Goal: Task Accomplishment & Management: Manage account settings

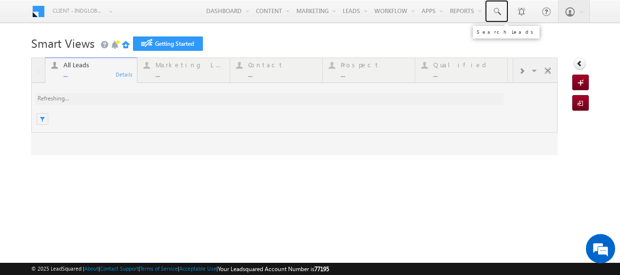
click at [492, 10] on span at bounding box center [496, 12] width 10 height 10
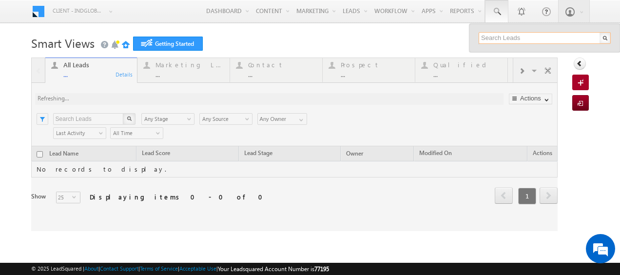
click at [497, 39] on input "text" at bounding box center [544, 38] width 132 height 12
paste input "524933454"
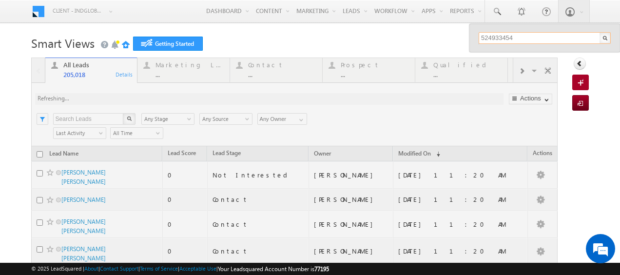
click at [497, 39] on input "524933454" at bounding box center [544, 38] width 132 height 12
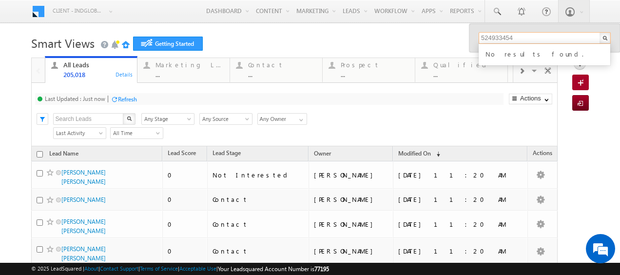
type input "524933454"
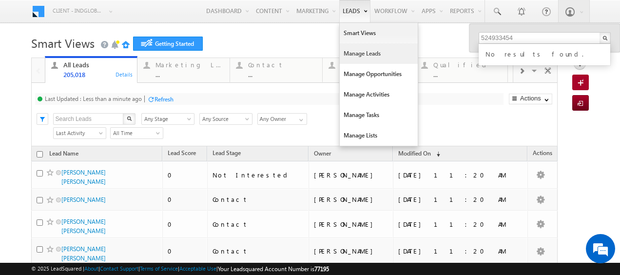
click at [345, 50] on link "Manage Leads" at bounding box center [378, 53] width 78 height 20
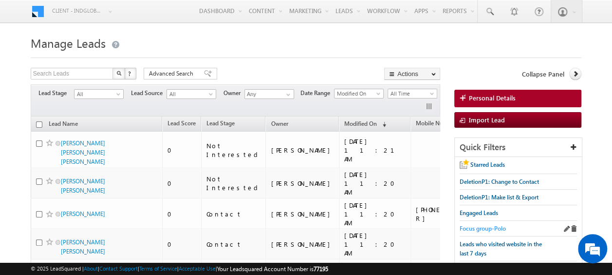
click at [484, 225] on span "Focus group-Polo" at bounding box center [483, 228] width 46 height 7
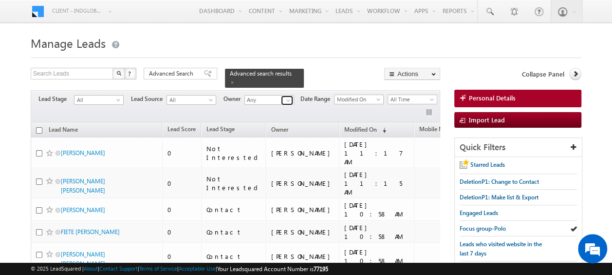
click at [288, 96] on span at bounding box center [288, 100] width 8 height 8
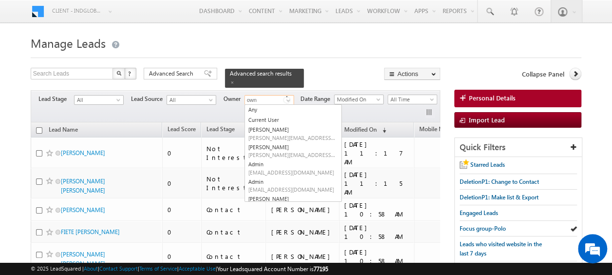
type input "own"
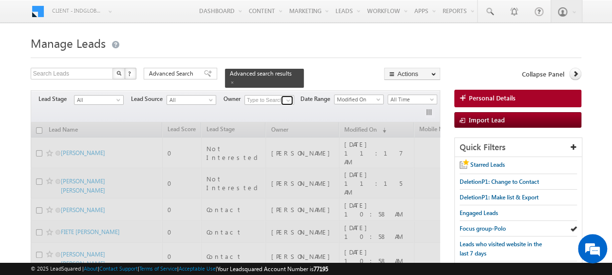
click at [288, 96] on span at bounding box center [288, 100] width 8 height 8
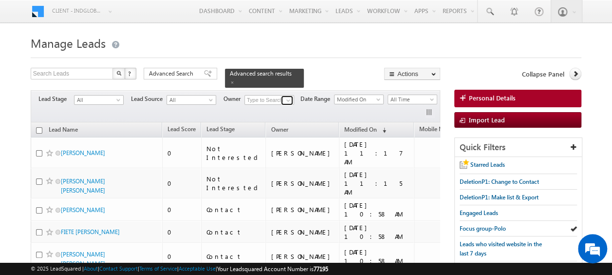
click at [289, 96] on span at bounding box center [288, 100] width 8 height 8
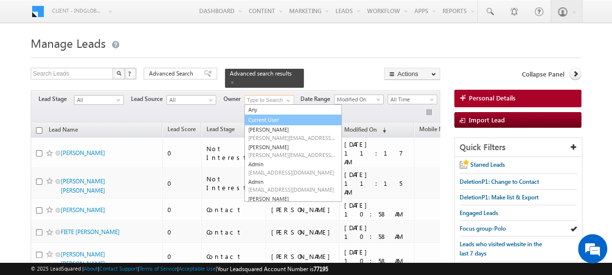
click at [277, 117] on link "Current User" at bounding box center [293, 119] width 97 height 11
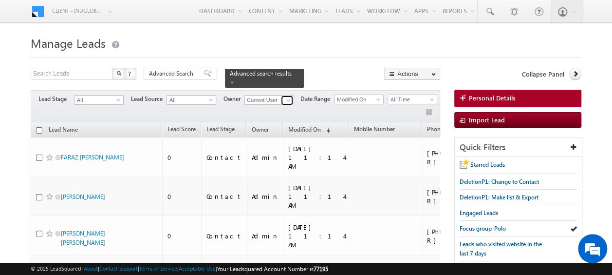
click at [290, 96] on span at bounding box center [288, 100] width 8 height 8
type input "p"
click at [273, 104] on link "Current User" at bounding box center [293, 109] width 97 height 11
type input "Current User"
click at [117, 98] on span at bounding box center [119, 102] width 8 height 8
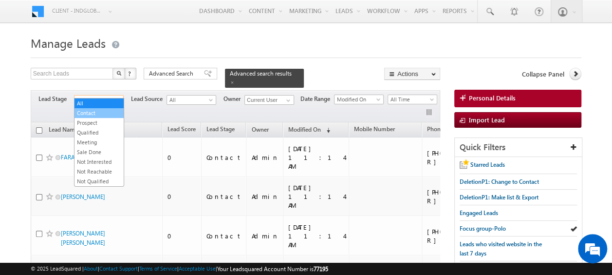
click at [87, 112] on link "Contact" at bounding box center [99, 113] width 49 height 9
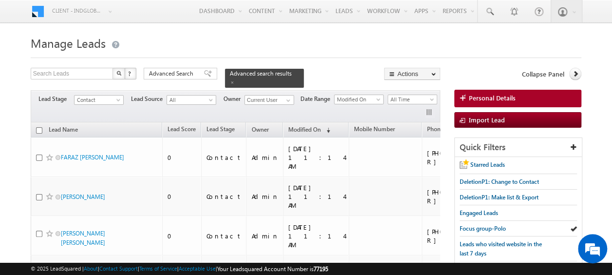
click at [38, 127] on input "checkbox" at bounding box center [39, 130] width 6 height 6
checkbox input "true"
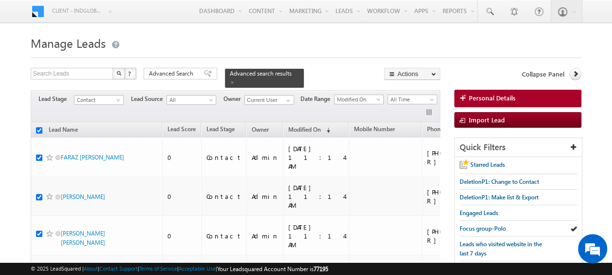
checkbox input "true"
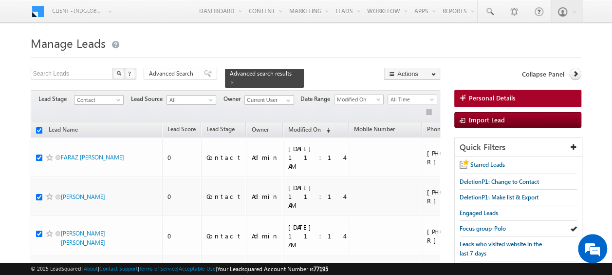
checkbox input "true"
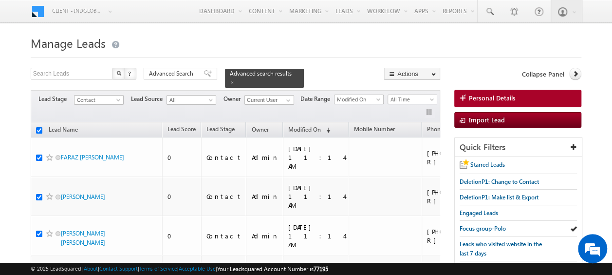
checkbox input "true"
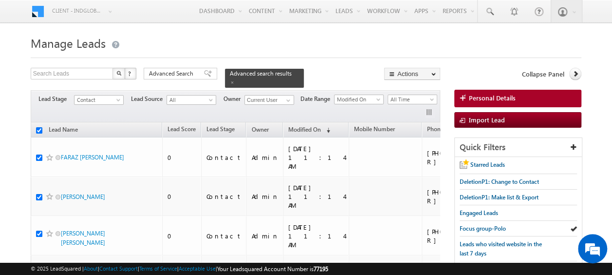
checkbox input "true"
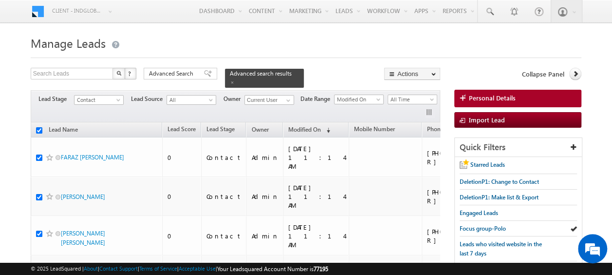
checkbox input "true"
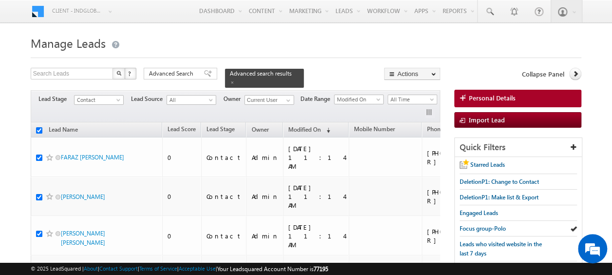
checkbox input "true"
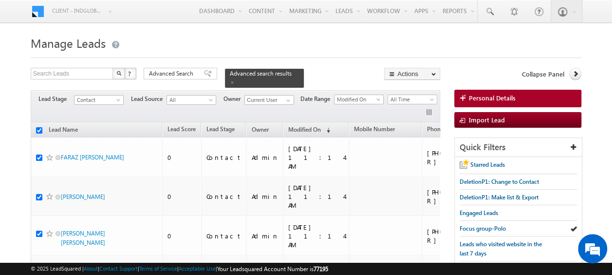
checkbox input "true"
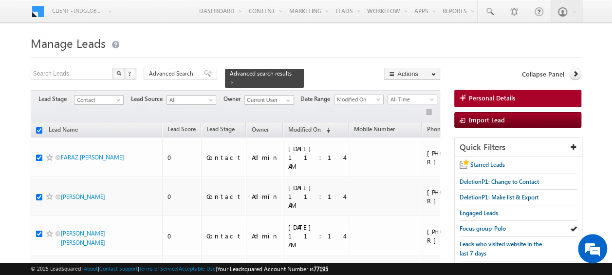
checkbox input "true"
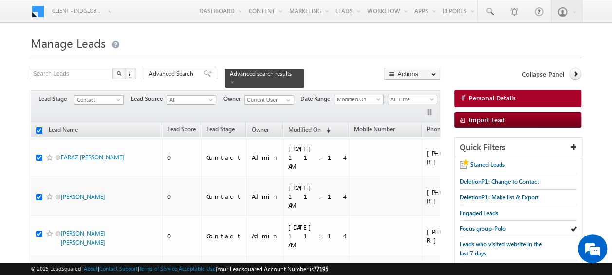
checkbox input "true"
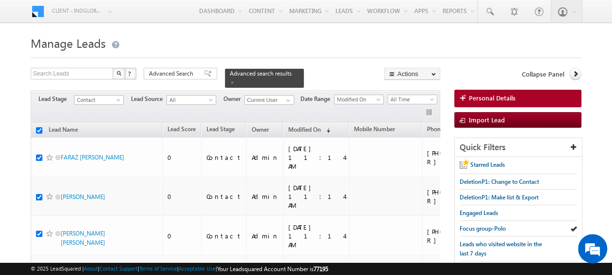
checkbox input "true"
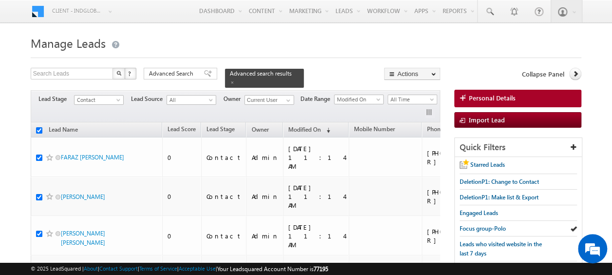
checkbox input "true"
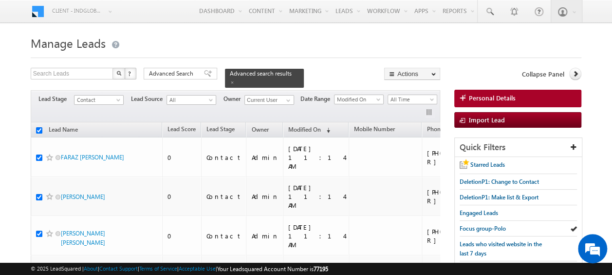
checkbox input "true"
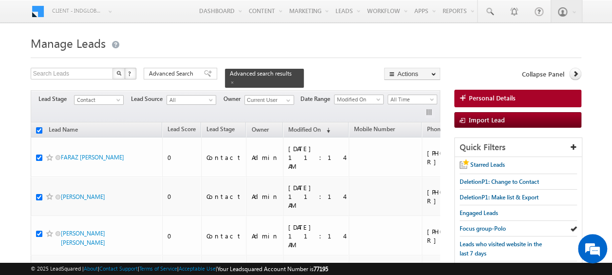
checkbox input "true"
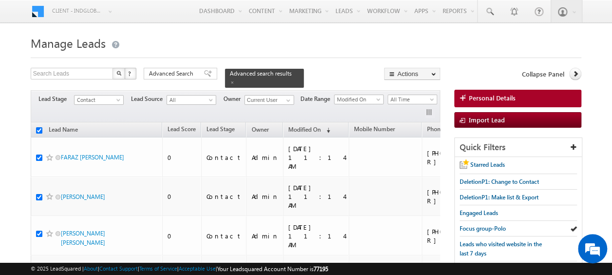
checkbox input "true"
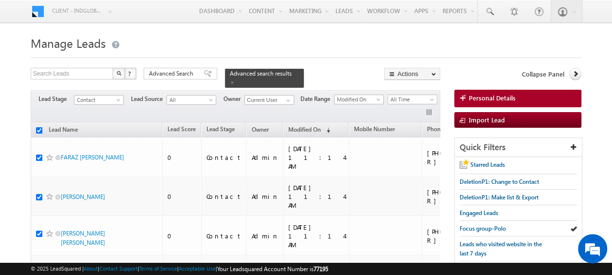
checkbox input "true"
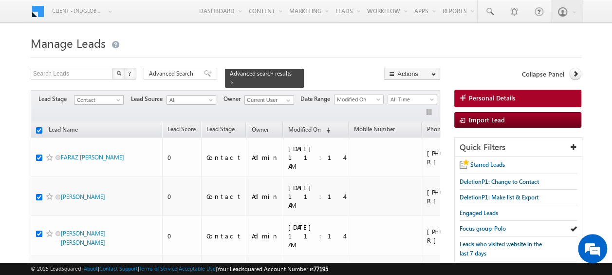
checkbox input "true"
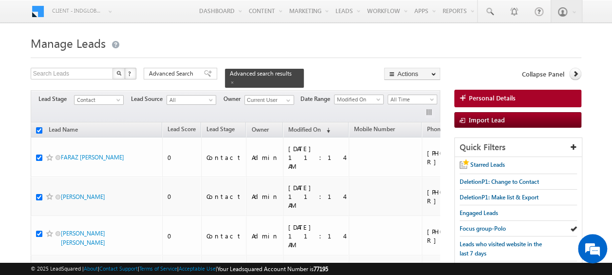
checkbox input "true"
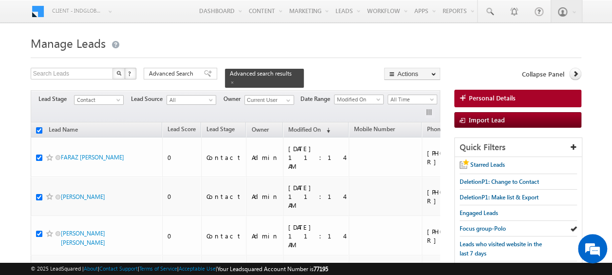
checkbox input "true"
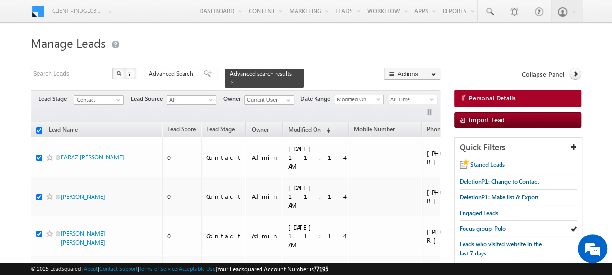
checkbox input "true"
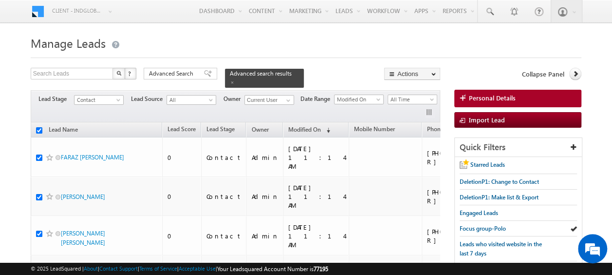
checkbox input "true"
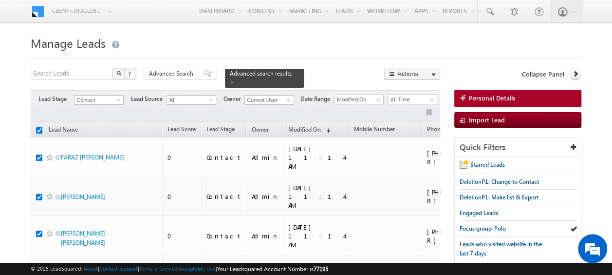
checkbox input "true"
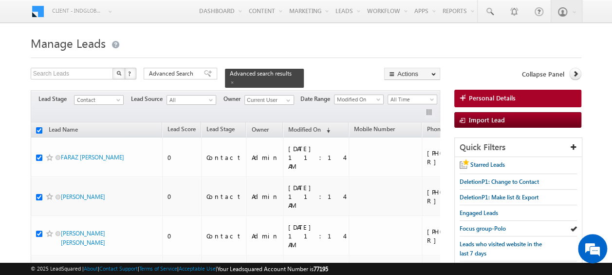
checkbox input "true"
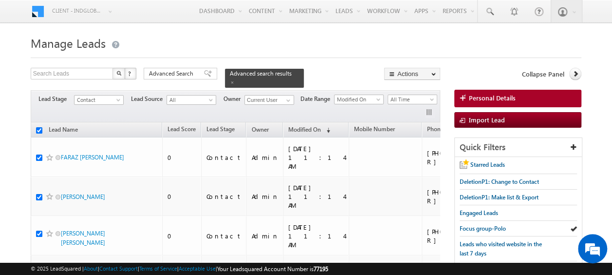
checkbox input "true"
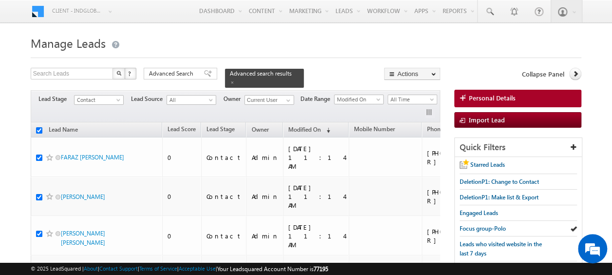
checkbox input "true"
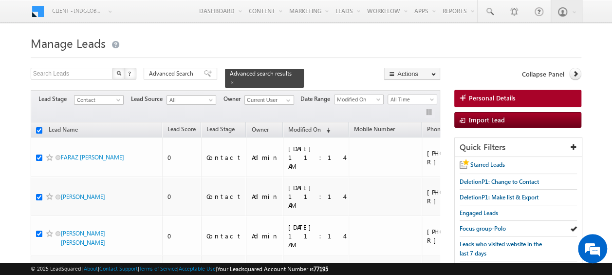
checkbox input "true"
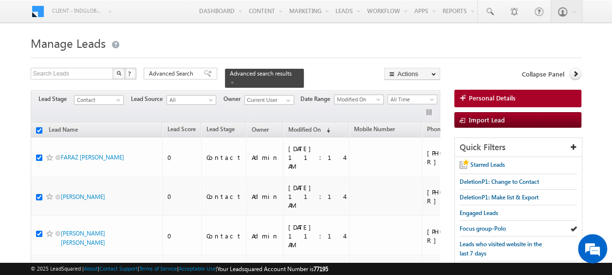
checkbox input "true"
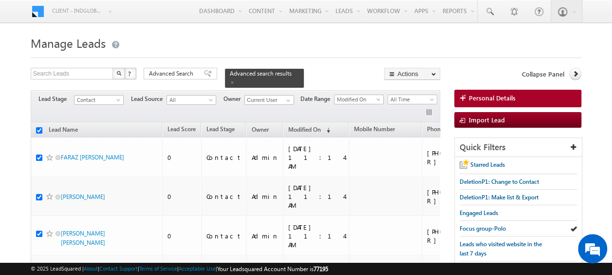
checkbox input "true"
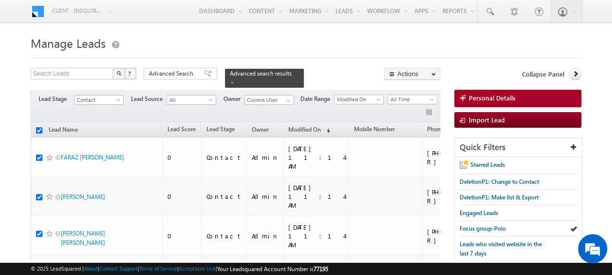
checkbox input "true"
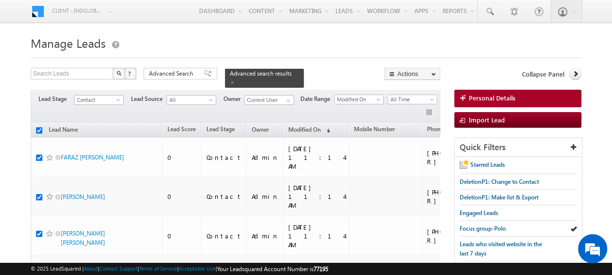
checkbox input "true"
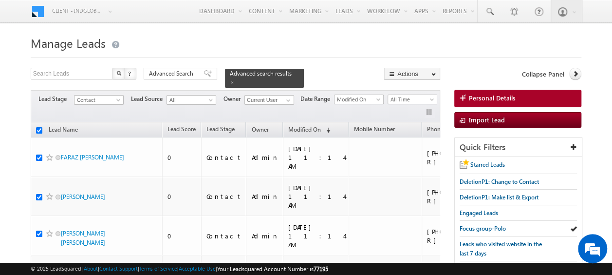
checkbox input "true"
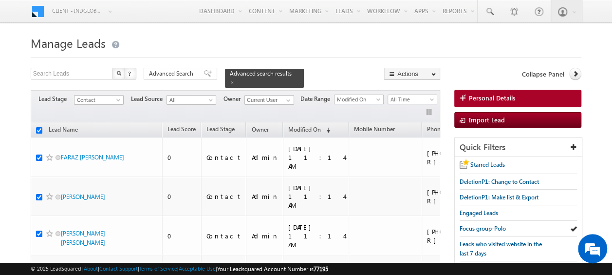
checkbox input "true"
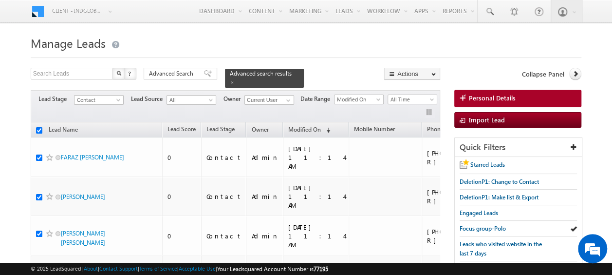
checkbox input "true"
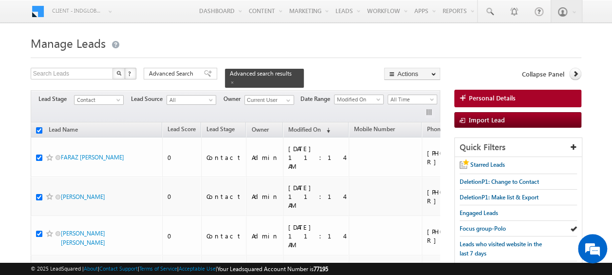
checkbox input "true"
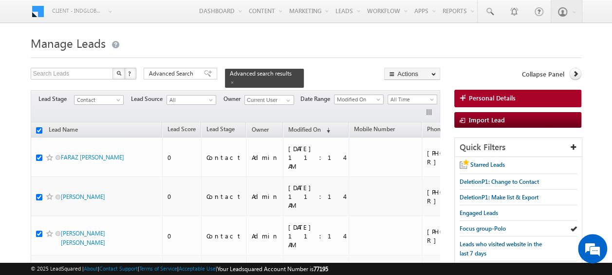
checkbox input "true"
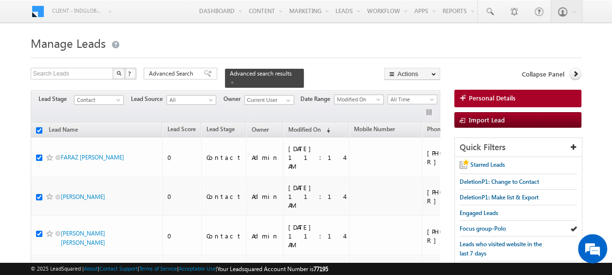
checkbox input "true"
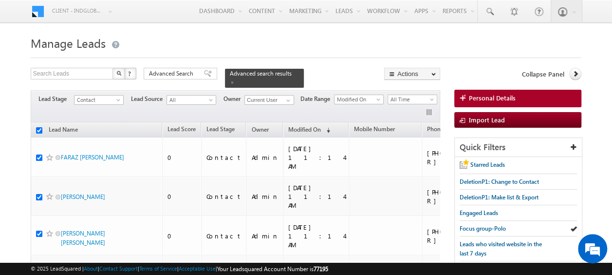
checkbox input "true"
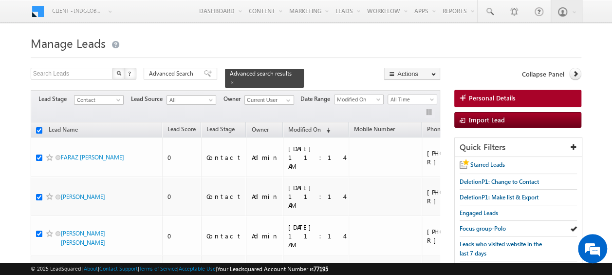
checkbox input "true"
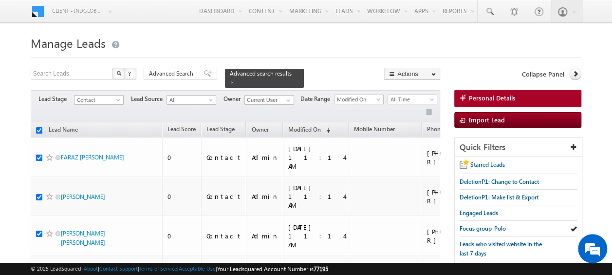
checkbox input "true"
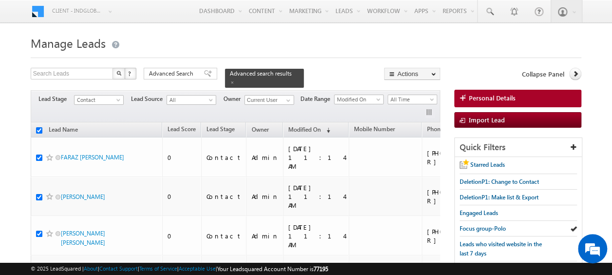
checkbox input "true"
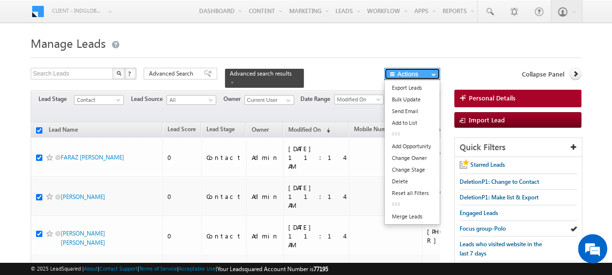
click at [425, 74] on button "Actions" at bounding box center [412, 74] width 56 height 12
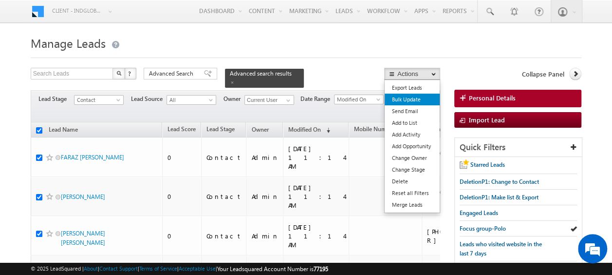
click at [415, 98] on link "Bulk Update" at bounding box center [412, 100] width 55 height 12
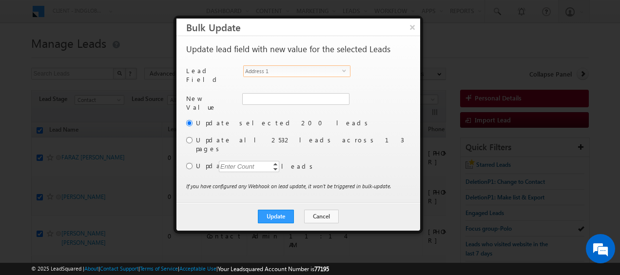
click at [343, 69] on span "select" at bounding box center [346, 70] width 8 height 4
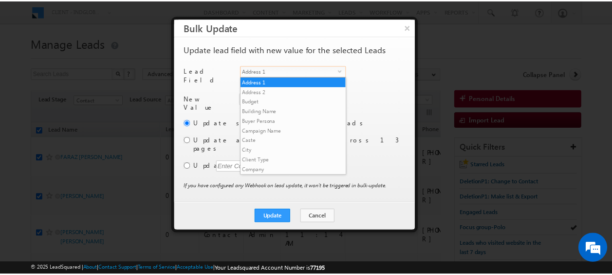
scroll to position [371, 0]
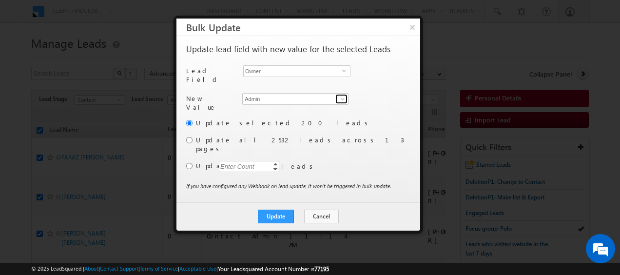
click at [343, 95] on span at bounding box center [343, 99] width 8 height 8
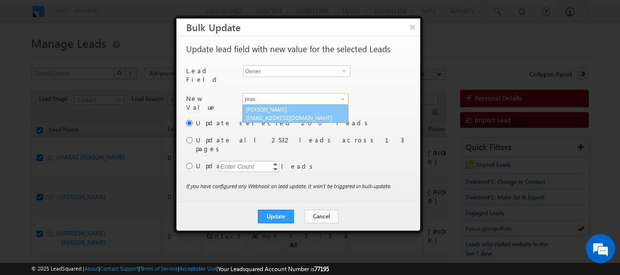
click at [286, 104] on link "Prashant Nayak prashant.nayak@indglobal.ae" at bounding box center [295, 113] width 106 height 19
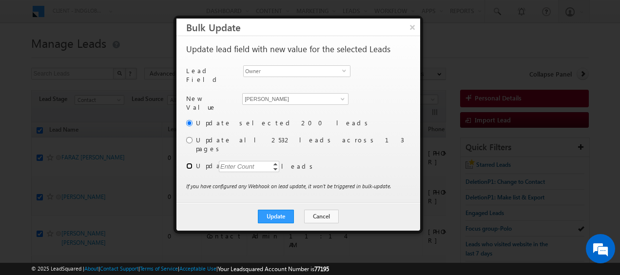
click at [189, 163] on input "radio" at bounding box center [189, 166] width 6 height 6
click at [236, 161] on div "Enter Count" at bounding box center [237, 166] width 37 height 11
click at [282, 209] on button "Update" at bounding box center [276, 216] width 36 height 14
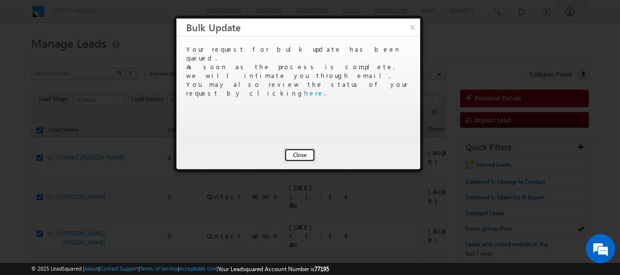
click at [304, 155] on button "Close" at bounding box center [299, 155] width 31 height 14
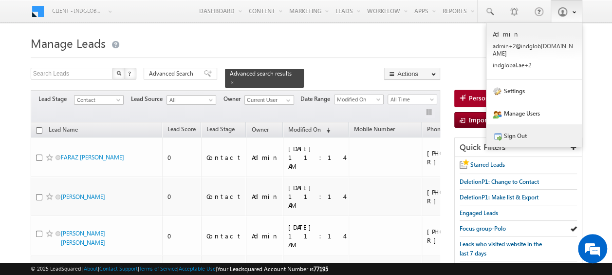
click at [533, 132] on link "Sign Out" at bounding box center [534, 135] width 95 height 22
